Goal: Task Accomplishment & Management: Manage account settings

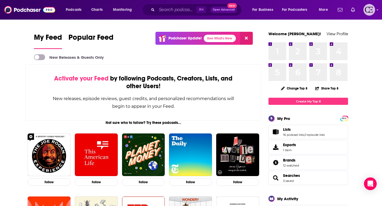
click at [370, 13] on img "Logged in as cozyearthaudio" at bounding box center [369, 10] width 12 height 12
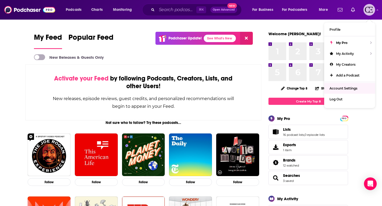
click at [342, 88] on span "Account Settings" at bounding box center [343, 88] width 28 height 4
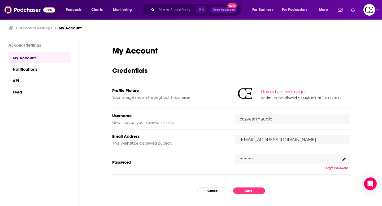
click at [343, 159] on icon at bounding box center [343, 159] width 3 height 3
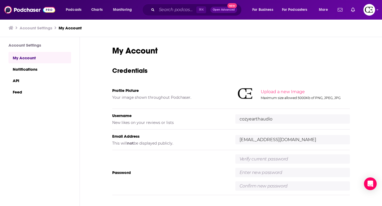
click at [249, 159] on input "text" at bounding box center [292, 159] width 115 height 9
paste input "Cozypod!"
type input "Cozypod!"
click at [249, 174] on input "text" at bounding box center [292, 172] width 115 height 9
type input "CozyEarth4321!"
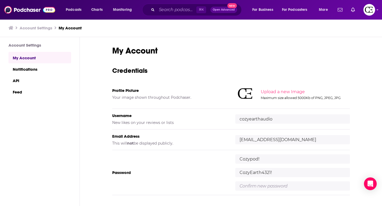
click at [255, 186] on input "text" at bounding box center [292, 186] width 115 height 9
click at [255, 171] on input "CozyEarth4321!" at bounding box center [292, 172] width 115 height 9
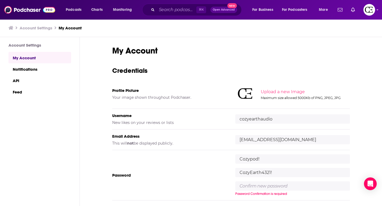
click at [255, 171] on input "CozyEarth4321!" at bounding box center [292, 172] width 115 height 9
click at [254, 187] on input "text" at bounding box center [292, 186] width 115 height 9
paste input "CozyEarth4321!"
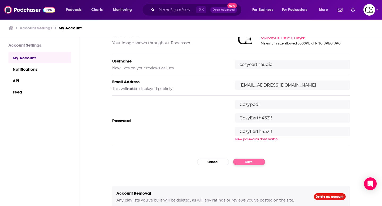
type input "CozyEarth4321!"
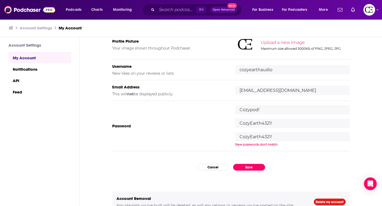
click at [259, 164] on button "Save" at bounding box center [249, 167] width 32 height 7
click at [255, 133] on input "CozyEarth4321!" at bounding box center [292, 136] width 115 height 9
click at [255, 134] on input "CozyEarth4321!" at bounding box center [292, 136] width 115 height 9
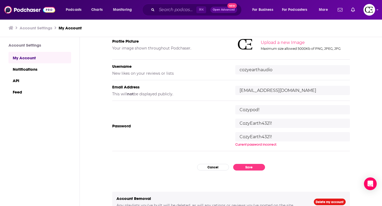
click at [255, 134] on input "CozyEarth4321!" at bounding box center [292, 136] width 115 height 9
click at [262, 124] on input "CozyEarth4321!" at bounding box center [292, 123] width 115 height 9
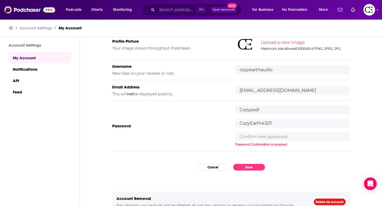
click at [262, 124] on input "CozyEarth4321!" at bounding box center [292, 123] width 115 height 9
click at [250, 123] on input "Cozypod1!" at bounding box center [292, 123] width 115 height 9
type input "Cozypod1!"
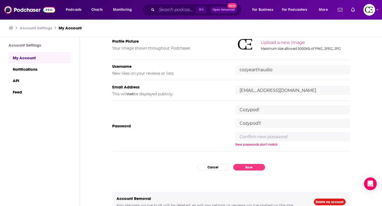
click at [247, 132] on div "Cozypod! Cozypod1! New passwords don't match" at bounding box center [292, 126] width 115 height 42
click at [247, 133] on input "text" at bounding box center [292, 136] width 115 height 9
paste input "Cozypod1!"
type input "Cozypod1!"
click at [248, 155] on div "My Account Credentials Profile Picture Your image shown throughout Podchaser. U…" at bounding box center [231, 81] width 238 height 170
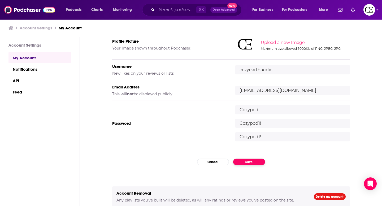
click at [248, 161] on button "Save" at bounding box center [249, 162] width 32 height 7
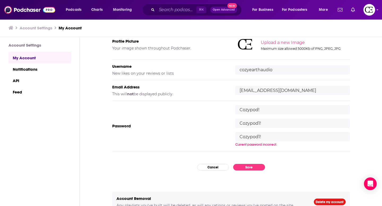
click at [251, 111] on input "Cozypod!" at bounding box center [292, 109] width 115 height 9
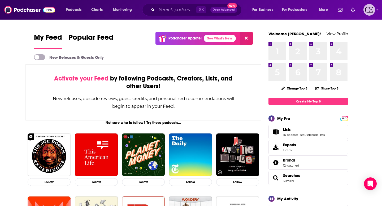
click at [371, 7] on img "Logged in as cozyearthaudio" at bounding box center [369, 10] width 12 height 12
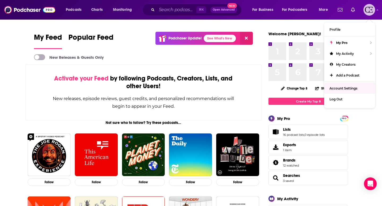
click at [342, 87] on span "Account Settings" at bounding box center [343, 88] width 28 height 4
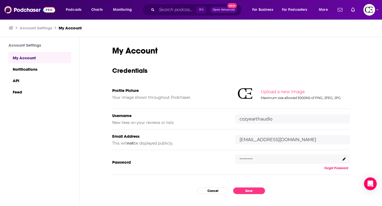
click at [343, 159] on icon at bounding box center [343, 159] width 3 height 3
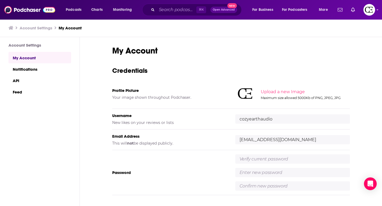
click at [272, 159] on input "text" at bounding box center [292, 159] width 115 height 9
type input "Cozypod!"
click at [254, 172] on input "text" at bounding box center [292, 172] width 115 height 9
type input "Cozypod1!"
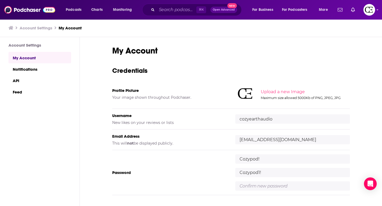
click at [257, 183] on input "text" at bounding box center [292, 186] width 115 height 9
type input "Cozypod1!"
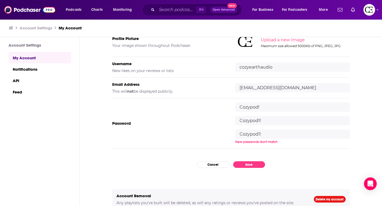
click at [213, 154] on div "My Account Credentials Profile Picture Your image shown throughout Podchaser. U…" at bounding box center [231, 79] width 238 height 170
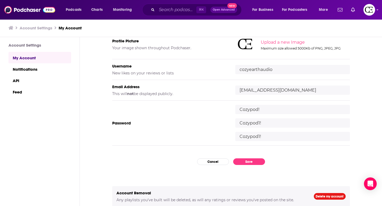
scroll to position [49, 0]
click at [260, 160] on button "Save" at bounding box center [249, 162] width 32 height 7
